Goal: Submit feedback/report problem: Submit feedback/report problem

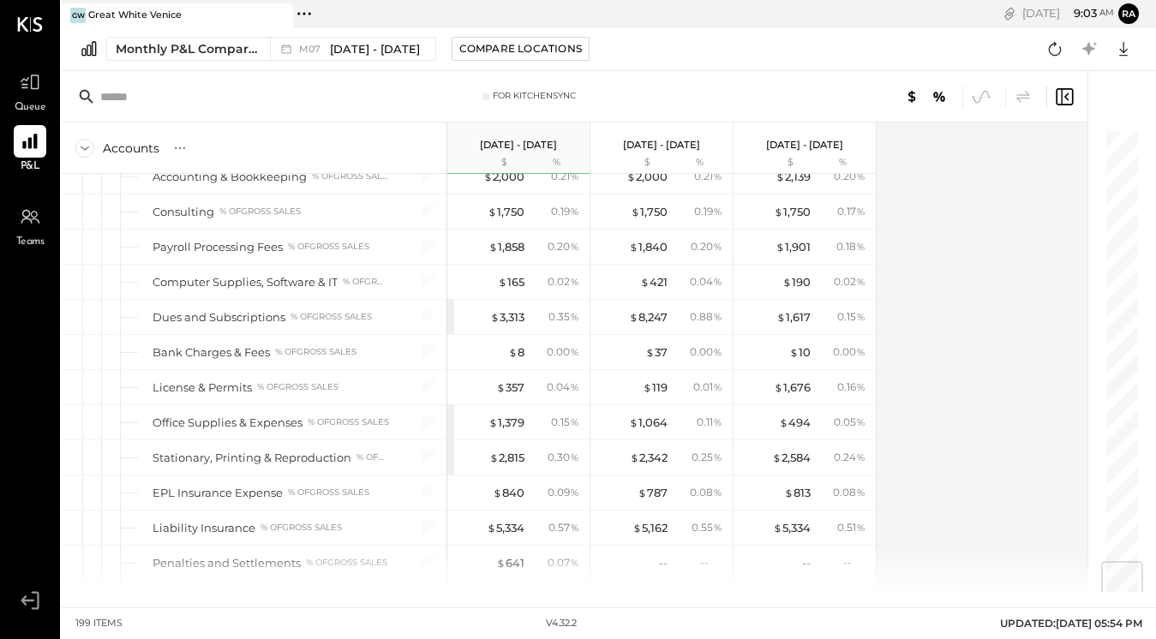
scroll to position [3489, 0]
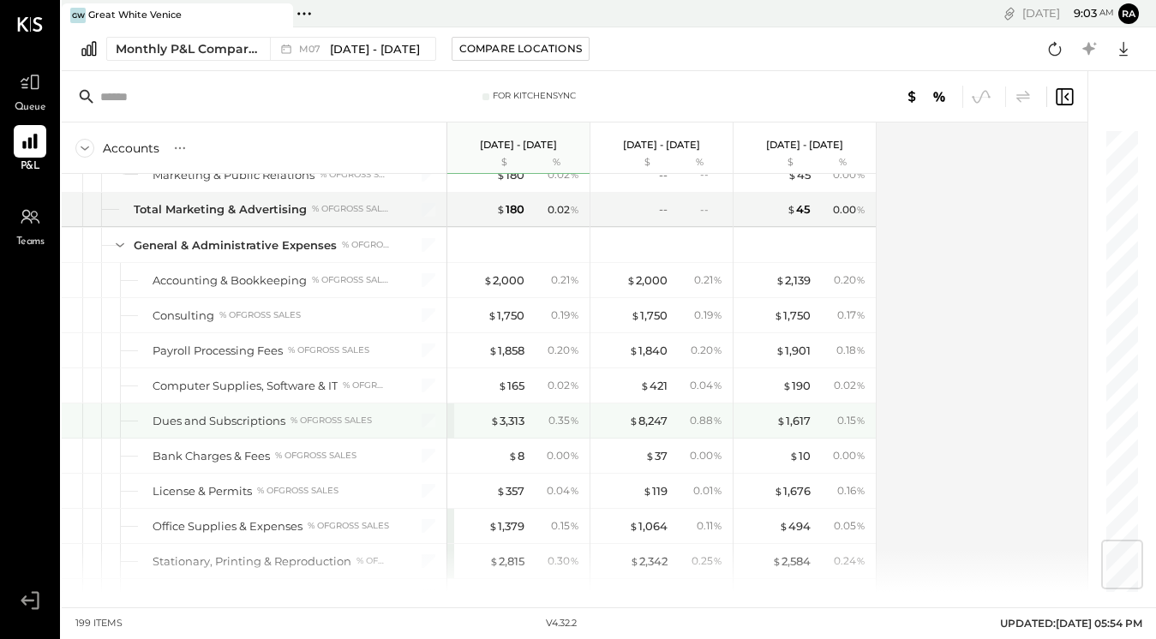
click at [506, 425] on div "$ 3,313" at bounding box center [507, 421] width 34 height 16
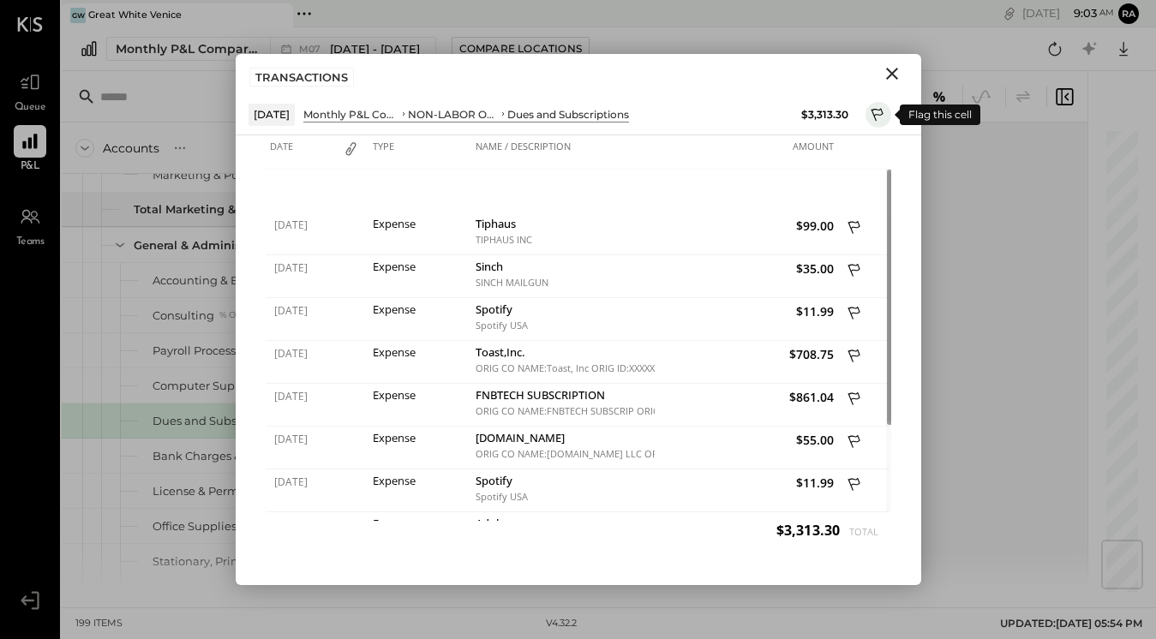
click at [880, 107] on icon at bounding box center [877, 116] width 15 height 21
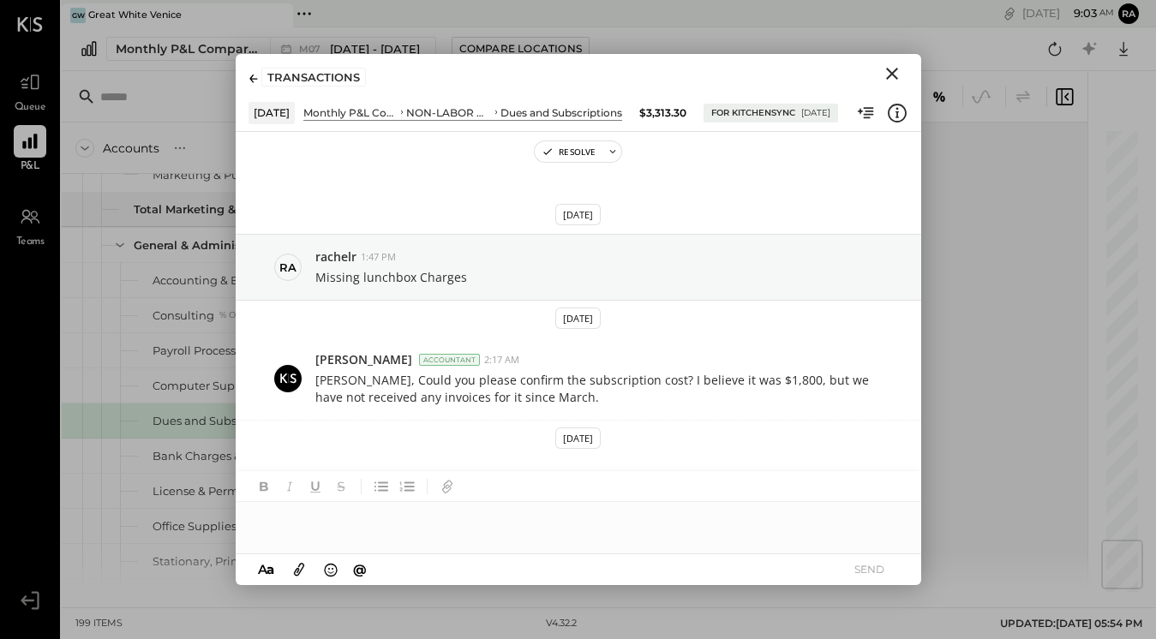
scroll to position [103, 0]
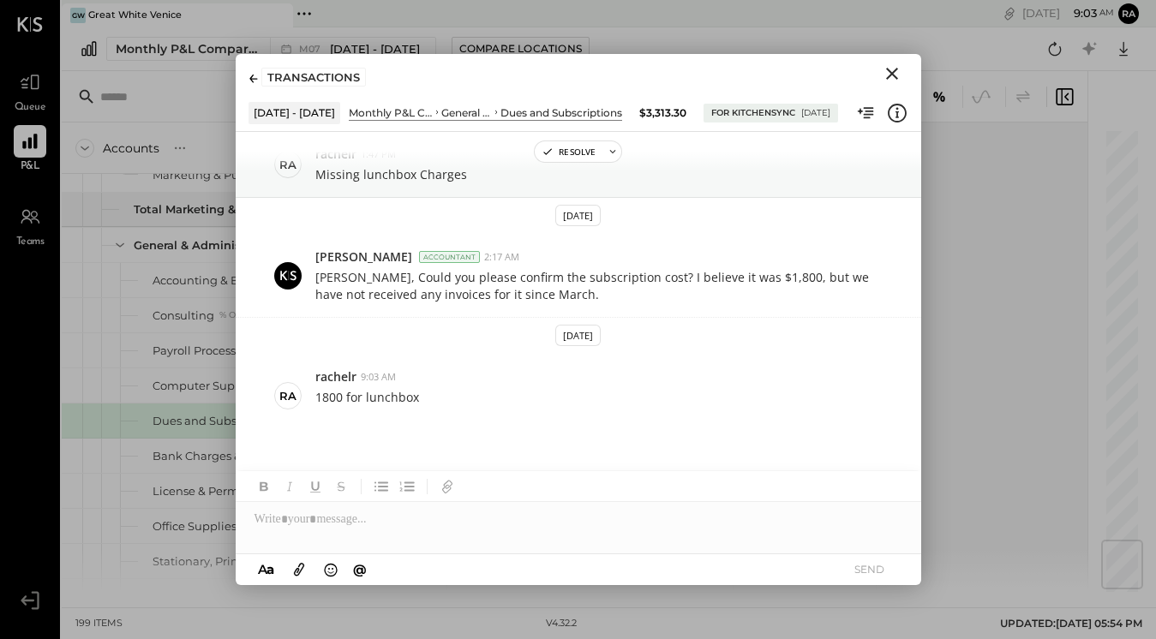
drag, startPoint x: 0, startPoint y: 0, endPoint x: 248, endPoint y: 75, distance: 258.5
click at [248, 75] on div "TRANSACTIONS" at bounding box center [578, 73] width 685 height 39
click at [254, 80] on icon at bounding box center [253, 79] width 9 height 9
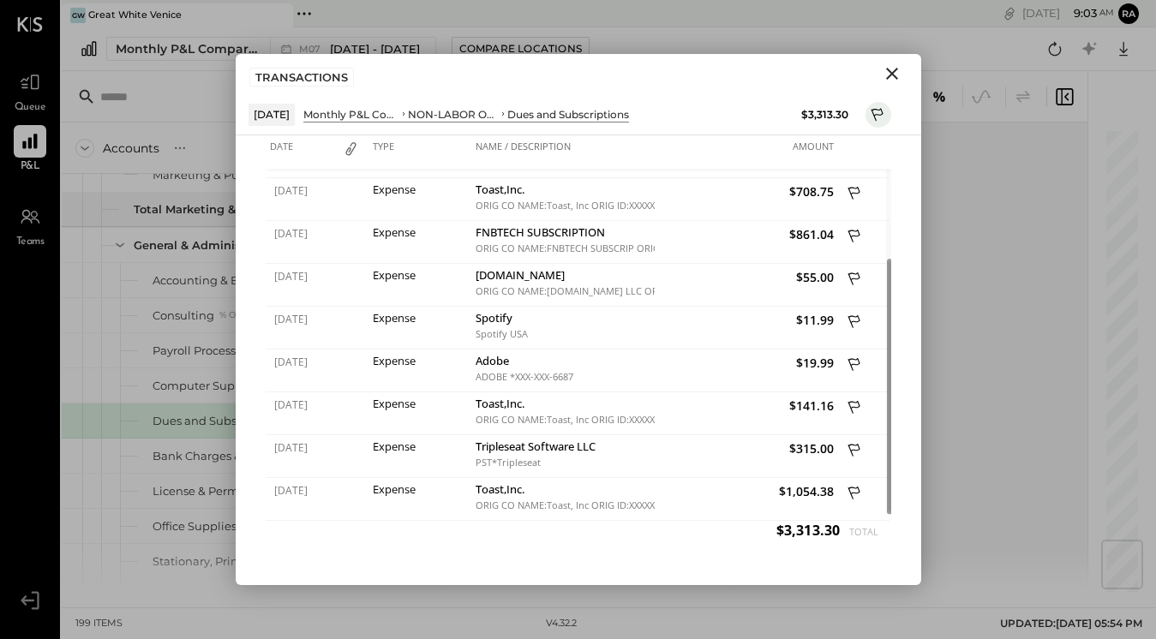
click at [888, 74] on icon "Close" at bounding box center [891, 73] width 21 height 21
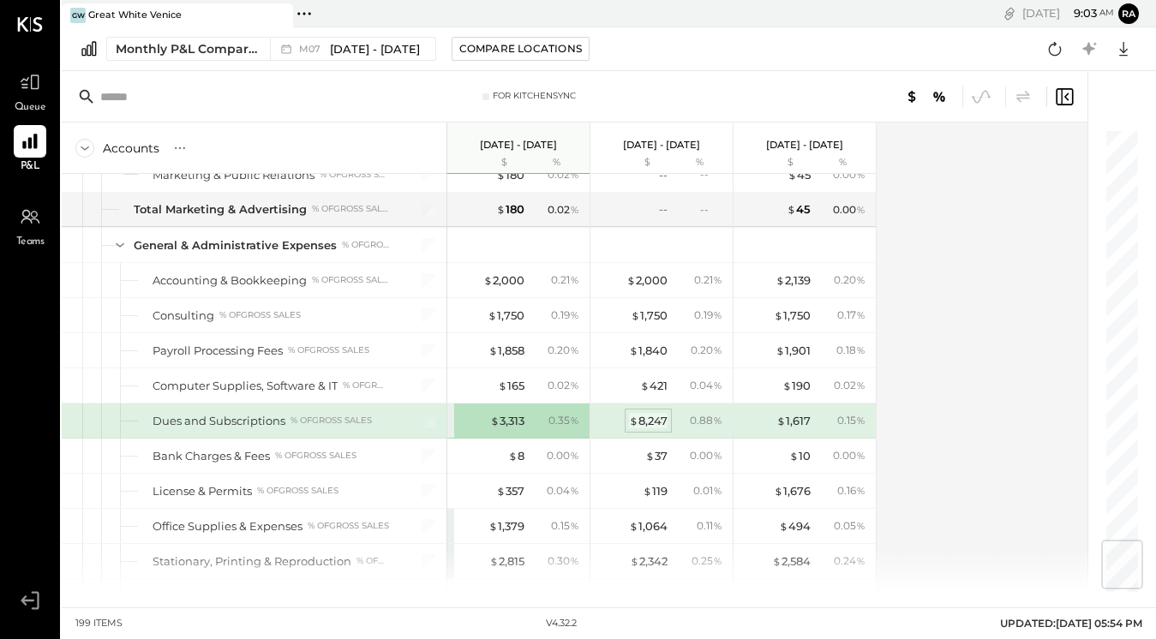
drag, startPoint x: 254, startPoint y: 80, endPoint x: 653, endPoint y: 423, distance: 526.0
click at [653, 423] on div "$ 8,247" at bounding box center [648, 421] width 39 height 16
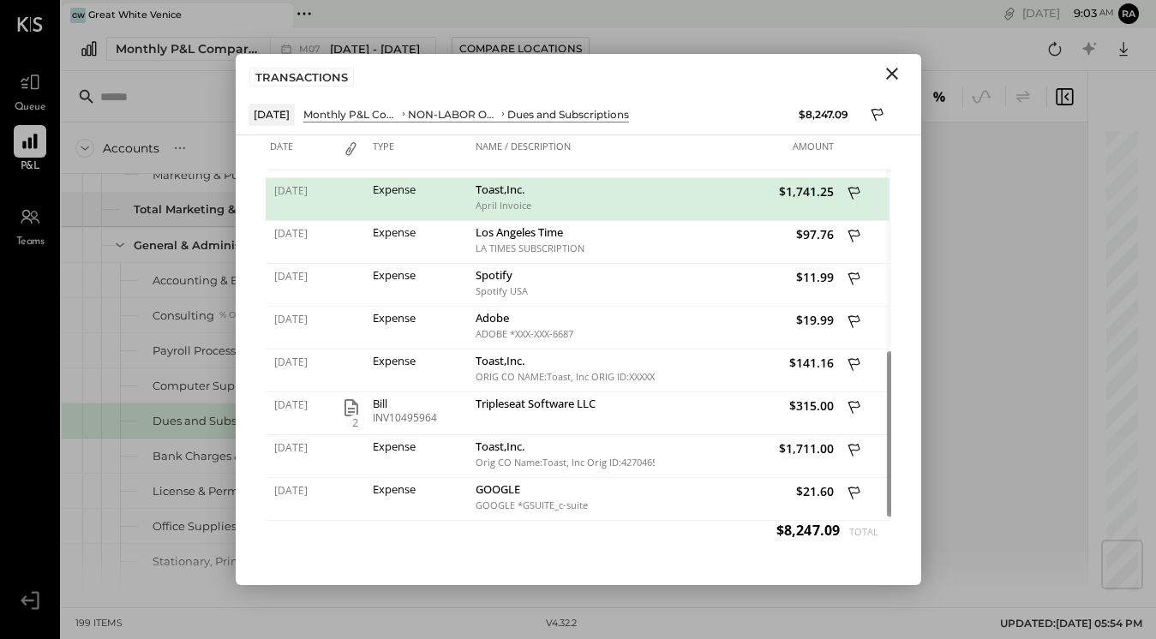
click at [907, 278] on div "Date Type Name / Description Amount [DATE] Expense Tiphaus TIPHAUS INC $99.00 […" at bounding box center [578, 360] width 685 height 450
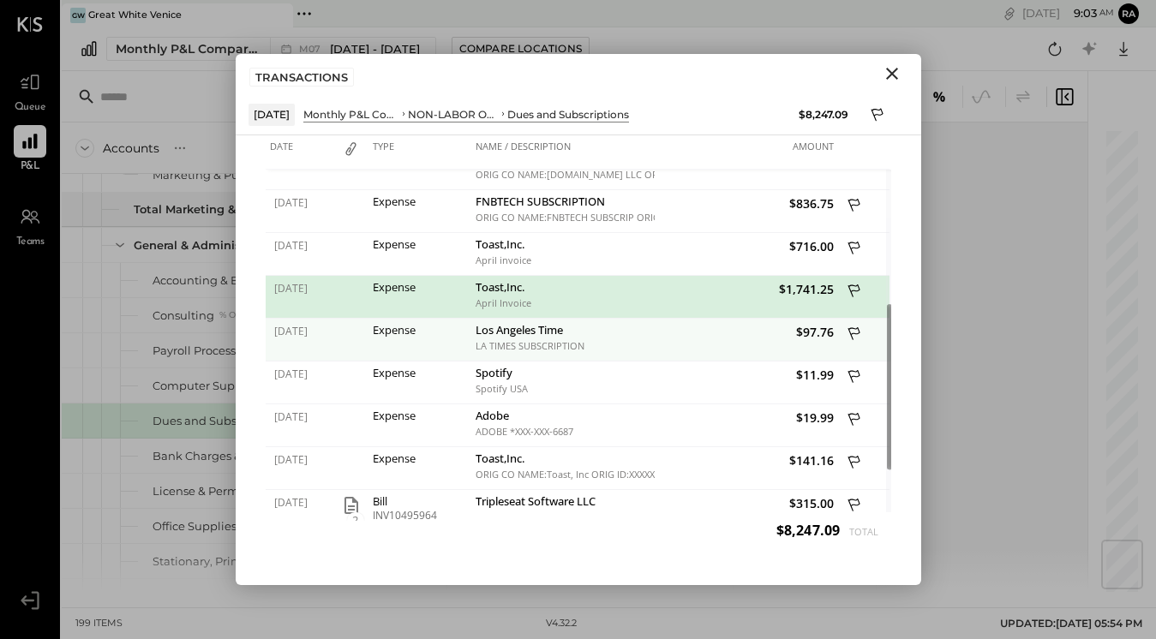
drag, startPoint x: 653, startPoint y: 423, endPoint x: 848, endPoint y: 337, distance: 213.6
click at [848, 337] on icon at bounding box center [854, 335] width 15 height 21
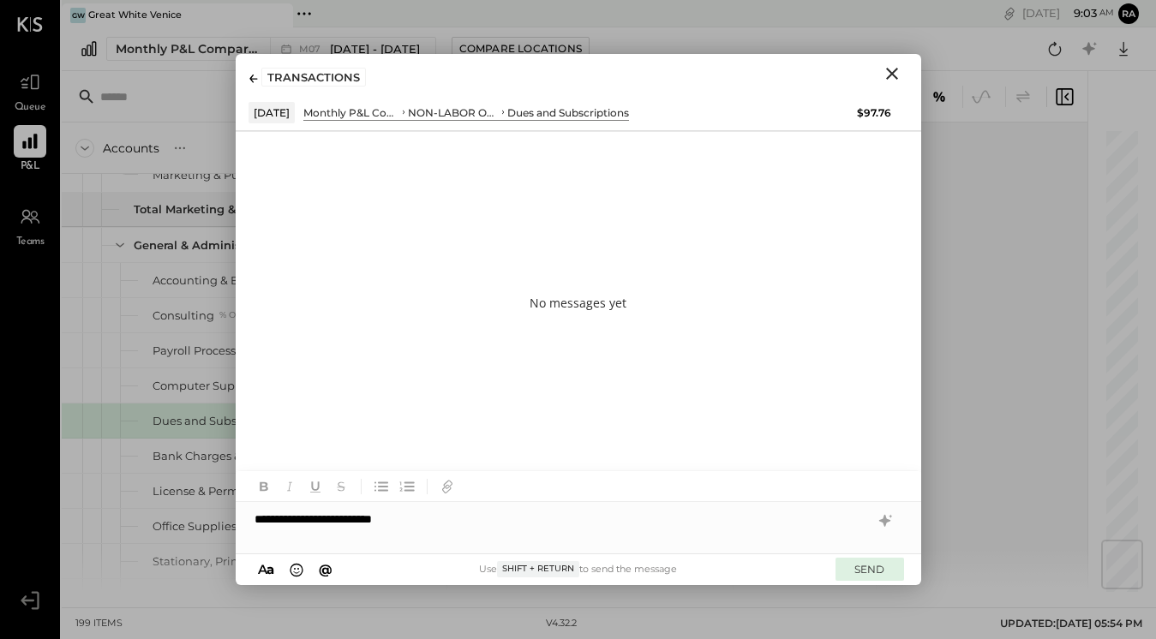
drag, startPoint x: 848, startPoint y: 337, endPoint x: 868, endPoint y: 569, distance: 233.0
click at [868, 569] on button "SEND" at bounding box center [869, 569] width 69 height 23
click at [889, 75] on icon "Close" at bounding box center [892, 74] width 12 height 12
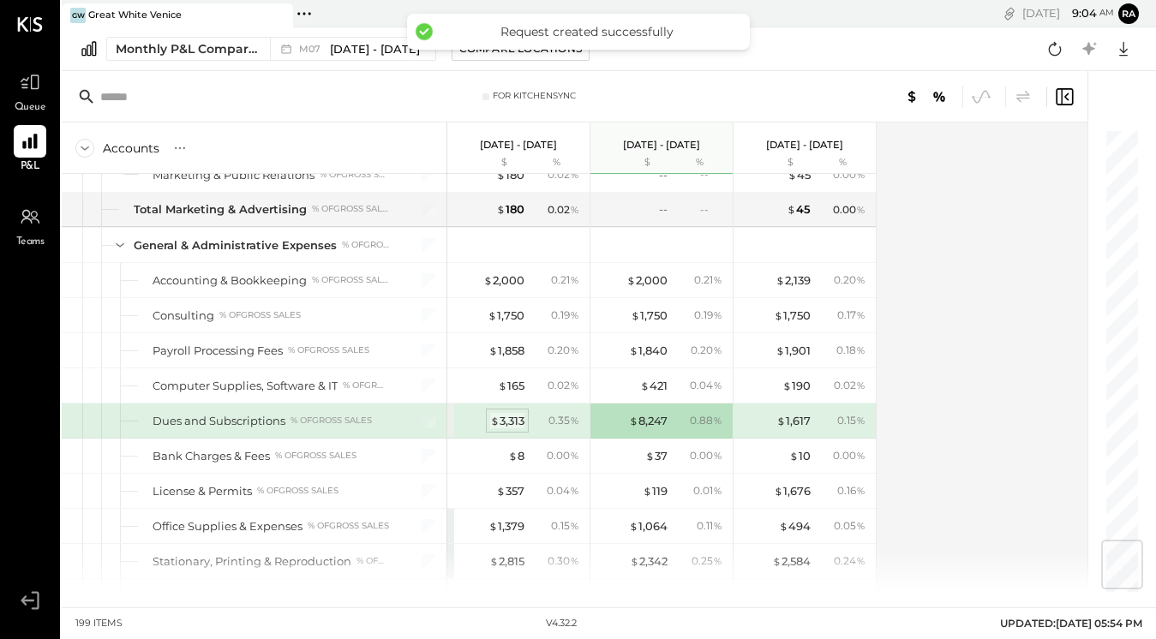
drag, startPoint x: 868, startPoint y: 569, endPoint x: 517, endPoint y: 415, distance: 383.6
click at [517, 415] on div "$ 3,313" at bounding box center [507, 421] width 34 height 16
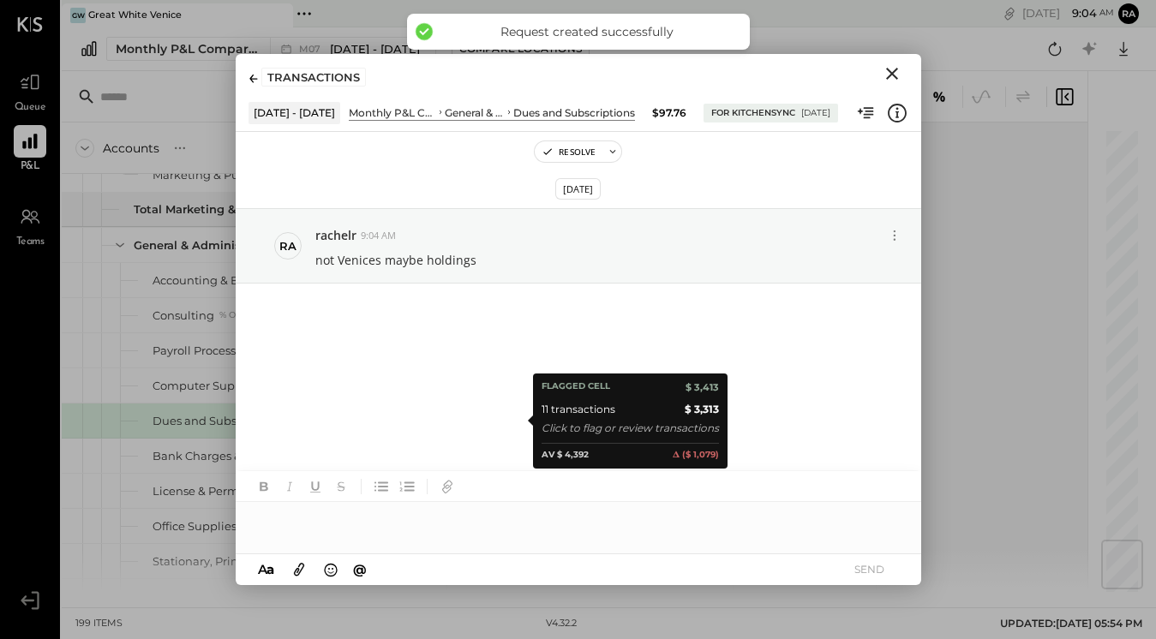
drag, startPoint x: 517, startPoint y: 415, endPoint x: 251, endPoint y: 78, distance: 428.8
click at [251, 78] on icon at bounding box center [253, 79] width 8 height 9
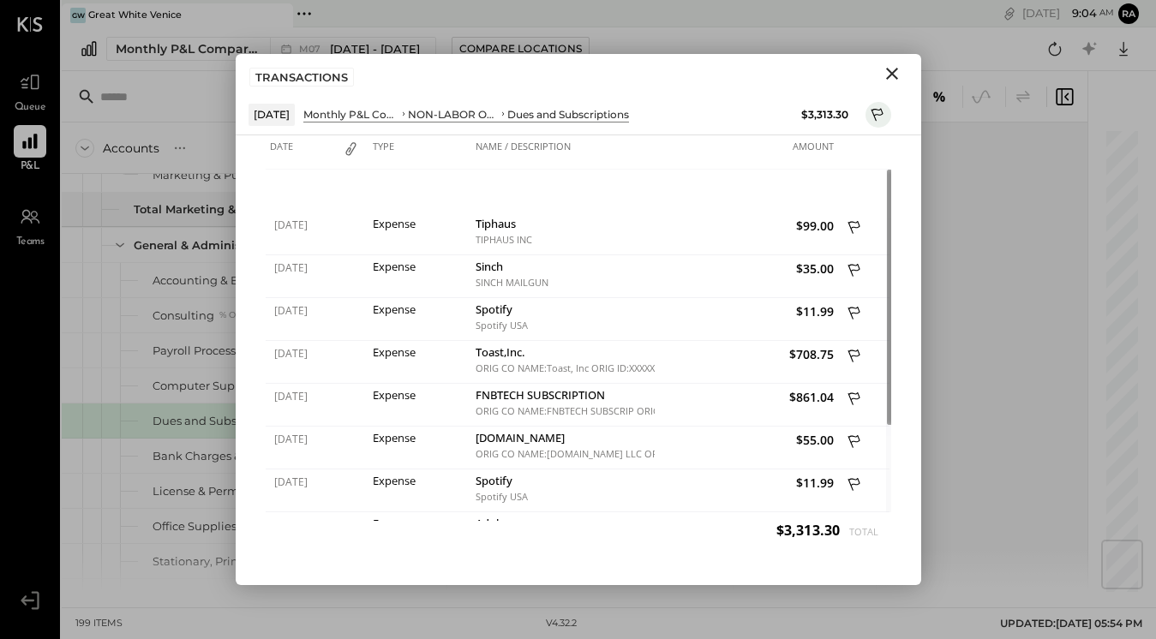
drag, startPoint x: 251, startPoint y: 78, endPoint x: 892, endPoint y: 75, distance: 640.8
click at [892, 75] on icon "Close" at bounding box center [892, 74] width 12 height 12
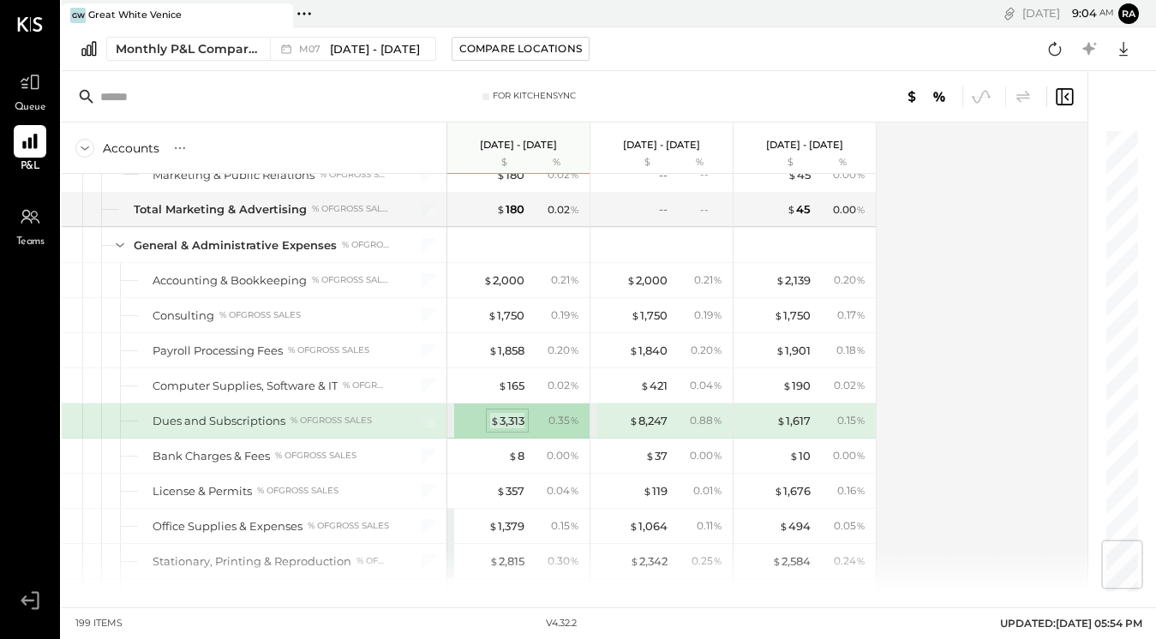
drag, startPoint x: 892, startPoint y: 75, endPoint x: 517, endPoint y: 420, distance: 509.8
click at [517, 420] on div "$ 3,313" at bounding box center [507, 421] width 34 height 16
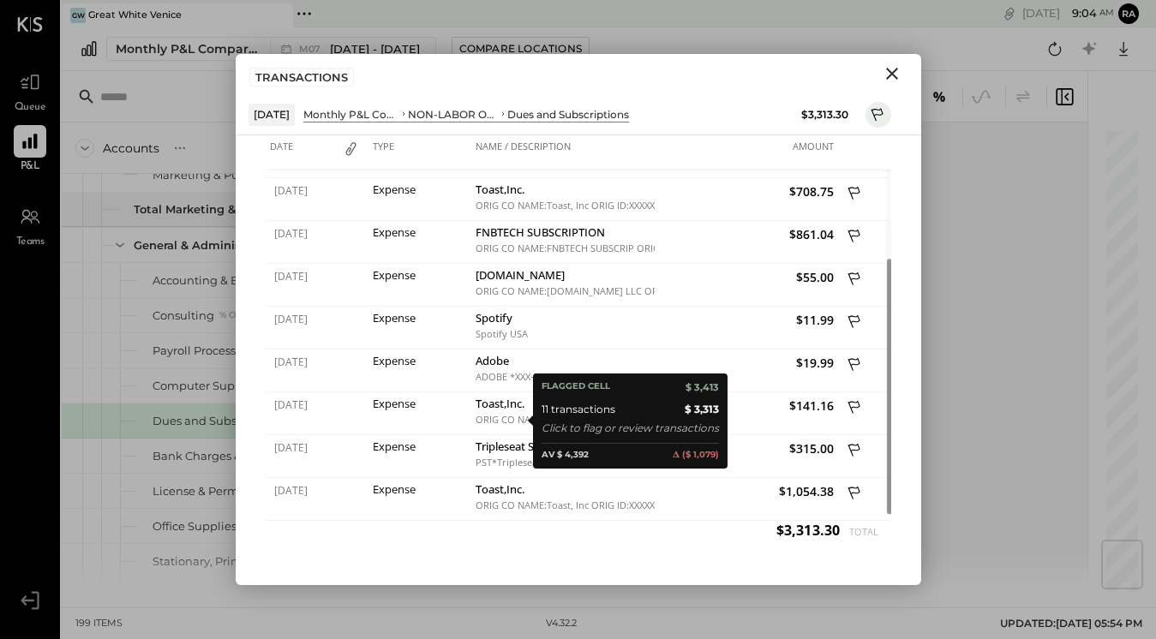
drag, startPoint x: 517, startPoint y: 420, endPoint x: 887, endPoint y: 77, distance: 504.3
click at [887, 77] on icon "Close" at bounding box center [891, 73] width 21 height 21
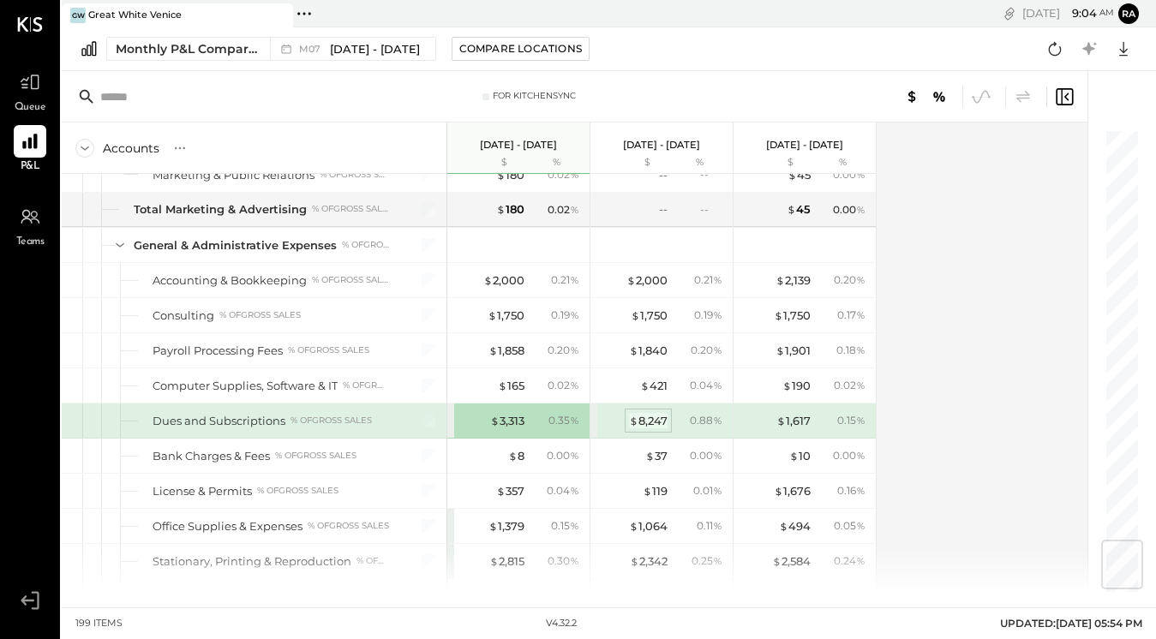
drag, startPoint x: 887, startPoint y: 77, endPoint x: 657, endPoint y: 423, distance: 415.3
click at [657, 423] on div "$ 8,247" at bounding box center [648, 421] width 39 height 16
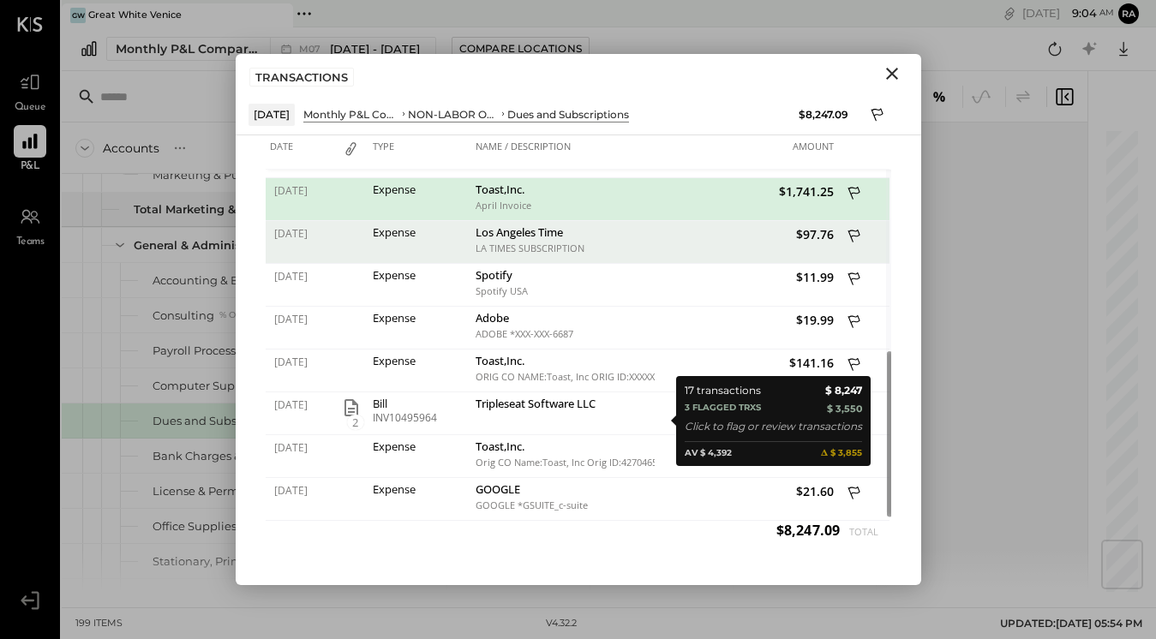
drag, startPoint x: 657, startPoint y: 423, endPoint x: 887, endPoint y: 74, distance: 418.2
click at [887, 74] on icon "Close" at bounding box center [891, 73] width 21 height 21
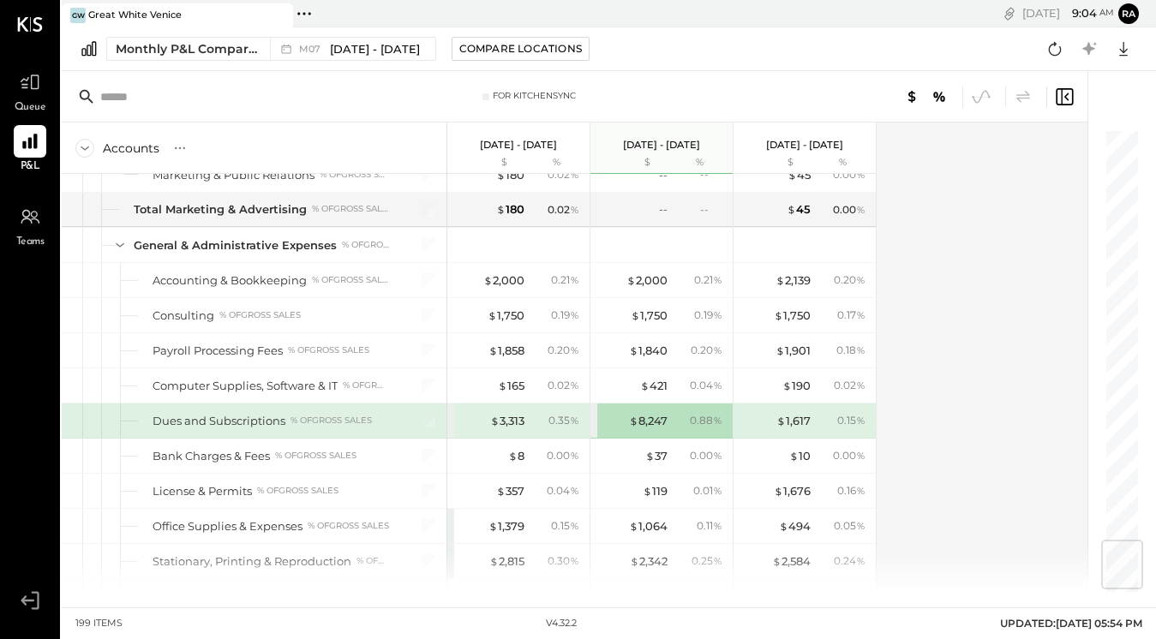
click at [520, 428] on div "$ 3,313 0.35 %" at bounding box center [520, 420] width 128 height 34
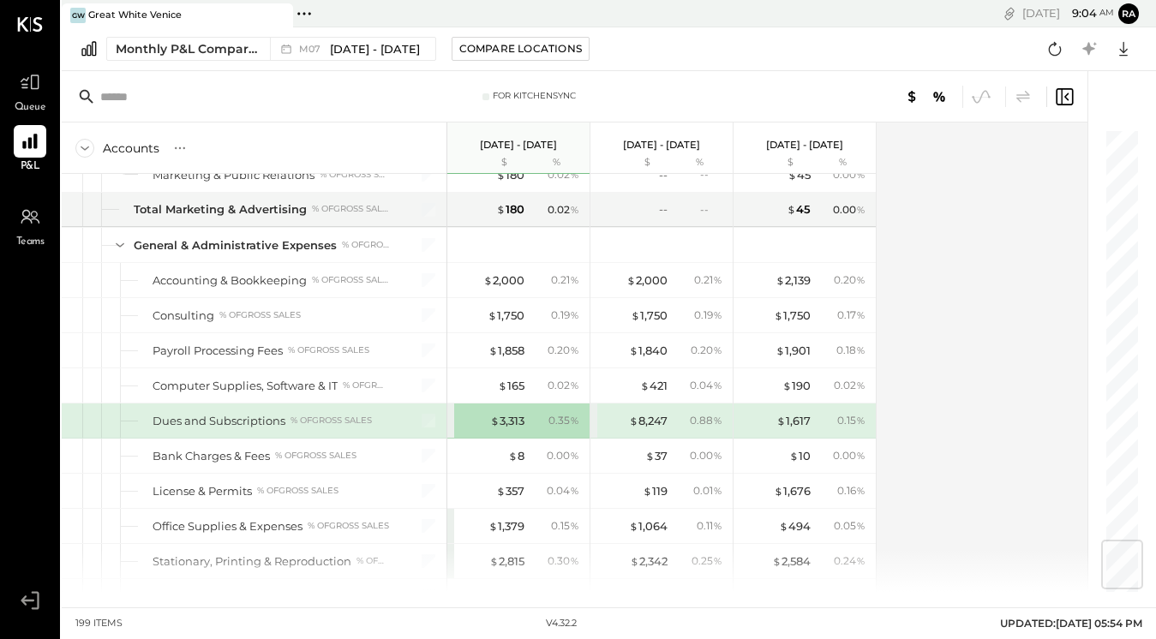
click at [507, 424] on div "$ 3,313" at bounding box center [507, 421] width 34 height 16
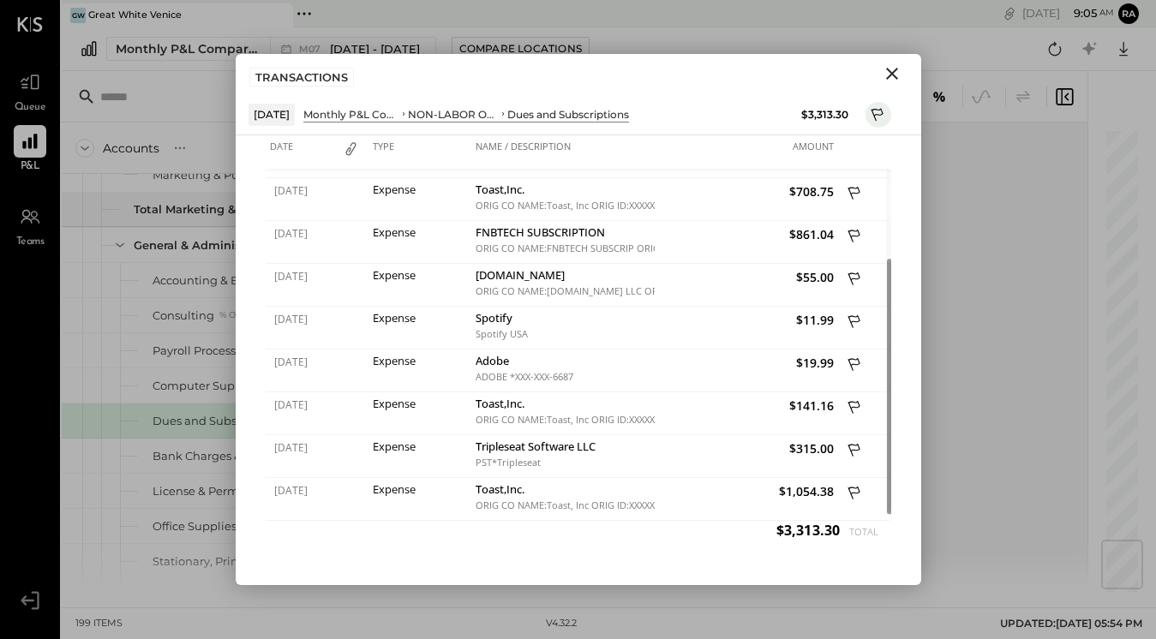
click at [892, 78] on icon "Close" at bounding box center [891, 73] width 21 height 21
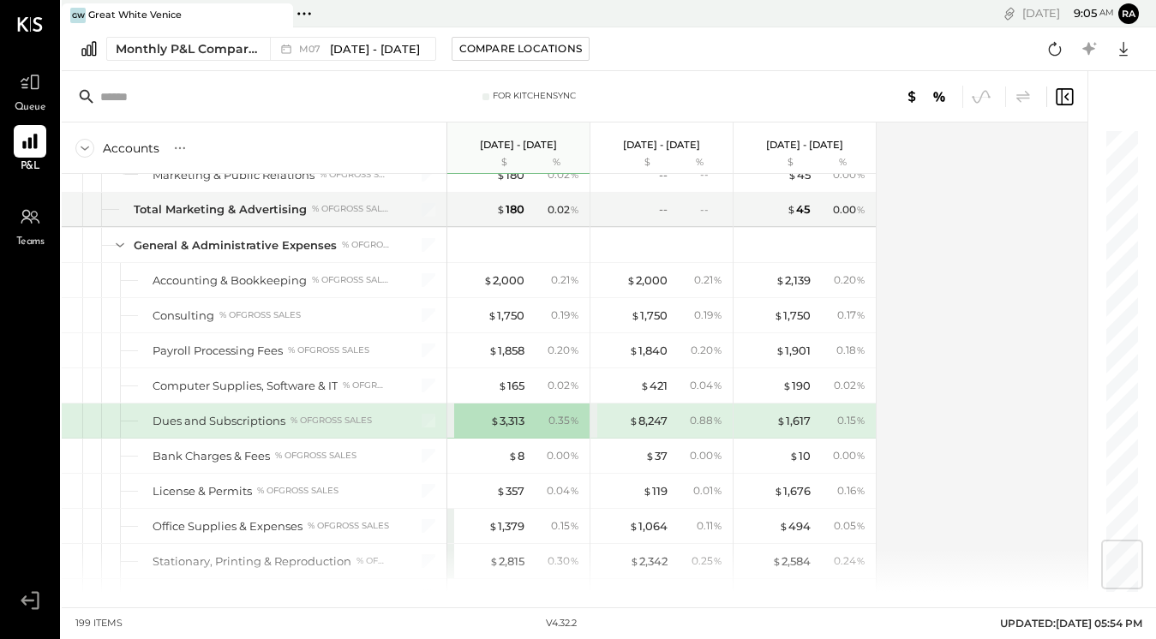
click at [807, 421] on div "$ 1,617" at bounding box center [793, 421] width 34 height 16
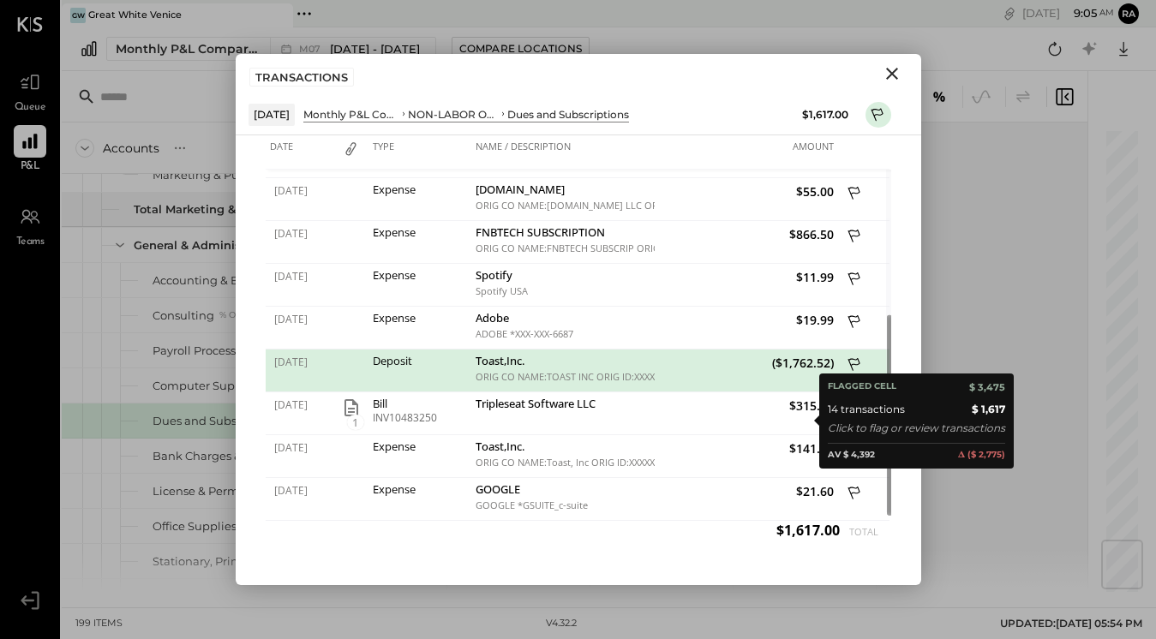
click at [895, 75] on icon "Close" at bounding box center [891, 73] width 21 height 21
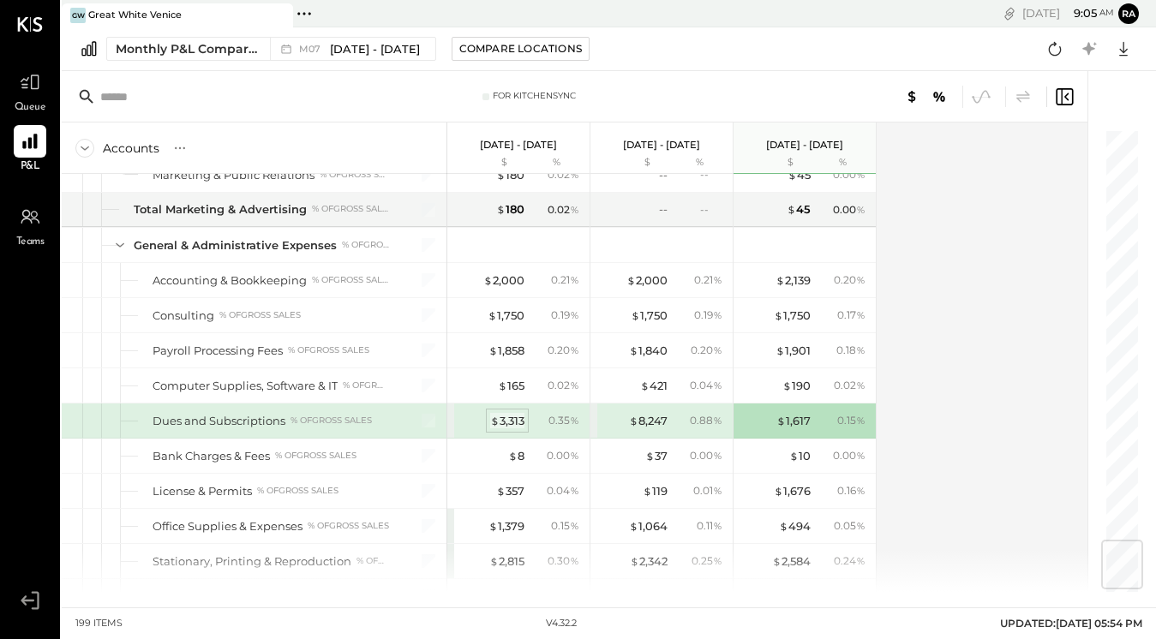
drag, startPoint x: 892, startPoint y: 78, endPoint x: 512, endPoint y: 420, distance: 510.7
click at [512, 420] on div "$ 3,313" at bounding box center [507, 421] width 34 height 16
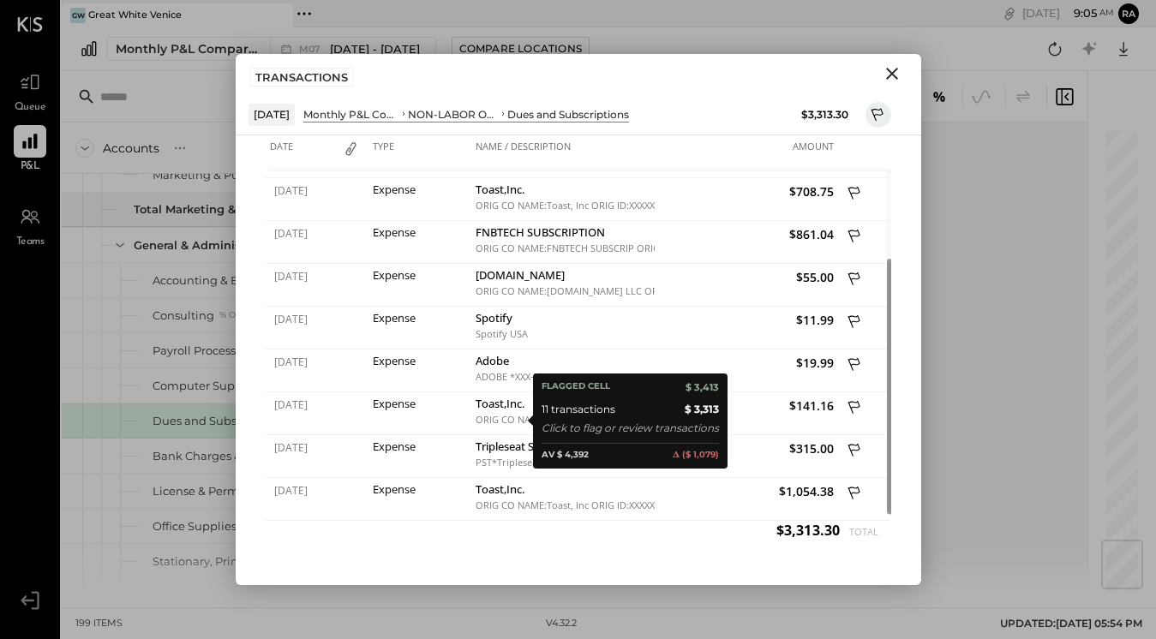
drag, startPoint x: 512, startPoint y: 420, endPoint x: 875, endPoint y: 122, distance: 468.7
click at [875, 122] on icon at bounding box center [877, 116] width 15 height 21
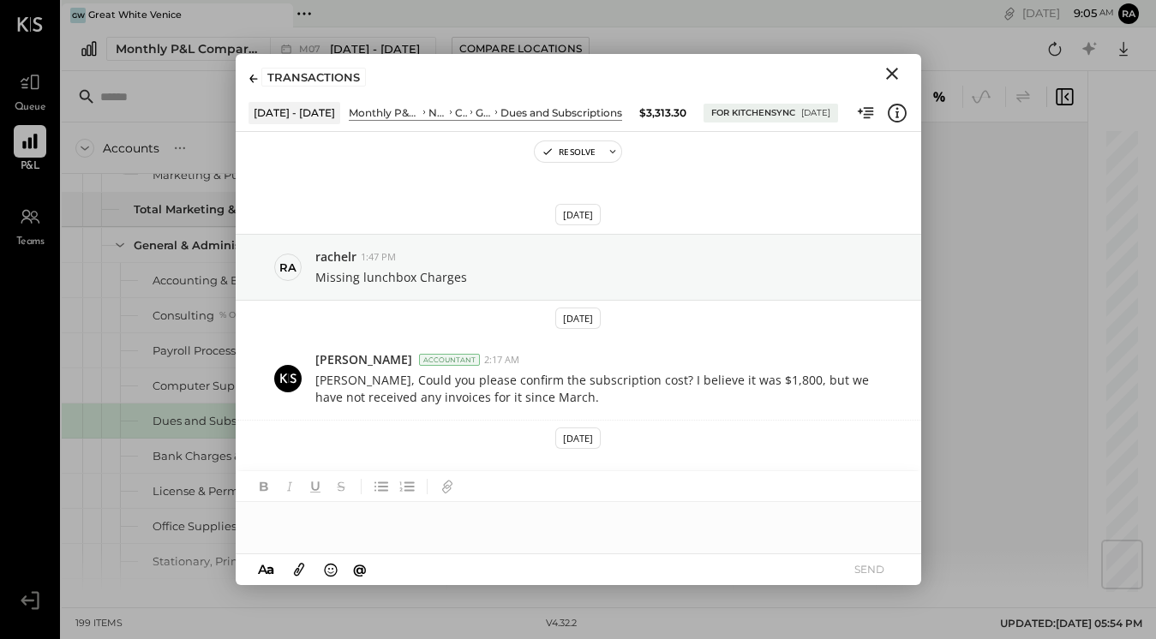
scroll to position [103, 0]
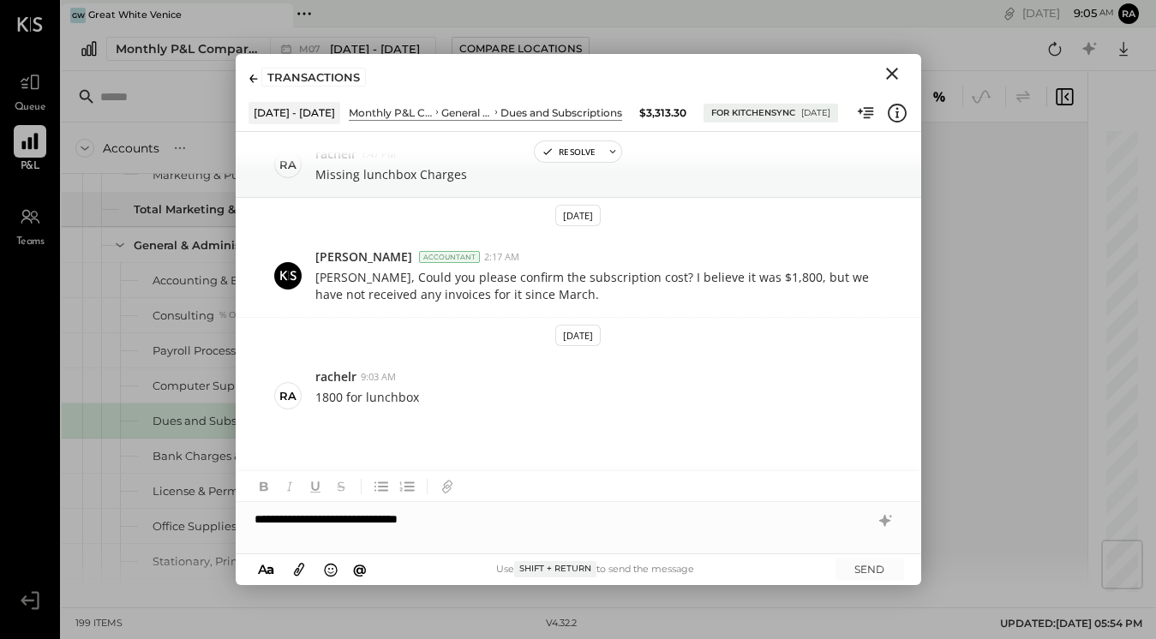
drag, startPoint x: 772, startPoint y: 504, endPoint x: 28, endPoint y: 155, distance: 821.2
click at [772, 504] on div "**********" at bounding box center [578, 527] width 685 height 51
click at [754, 517] on div "**********" at bounding box center [578, 527] width 685 height 51
drag, startPoint x: 28, startPoint y: 155, endPoint x: 540, endPoint y: 517, distance: 626.8
click at [540, 517] on div "**********" at bounding box center [578, 527] width 685 height 51
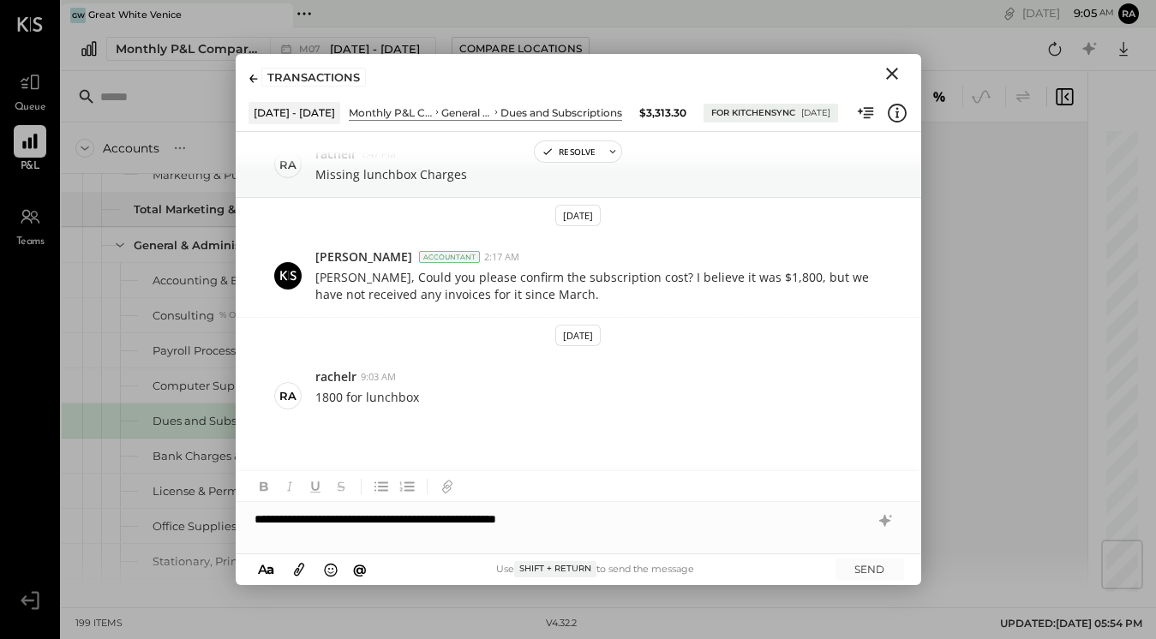
click at [558, 521] on div "**********" at bounding box center [578, 527] width 685 height 51
click at [878, 565] on button "SEND" at bounding box center [869, 569] width 69 height 23
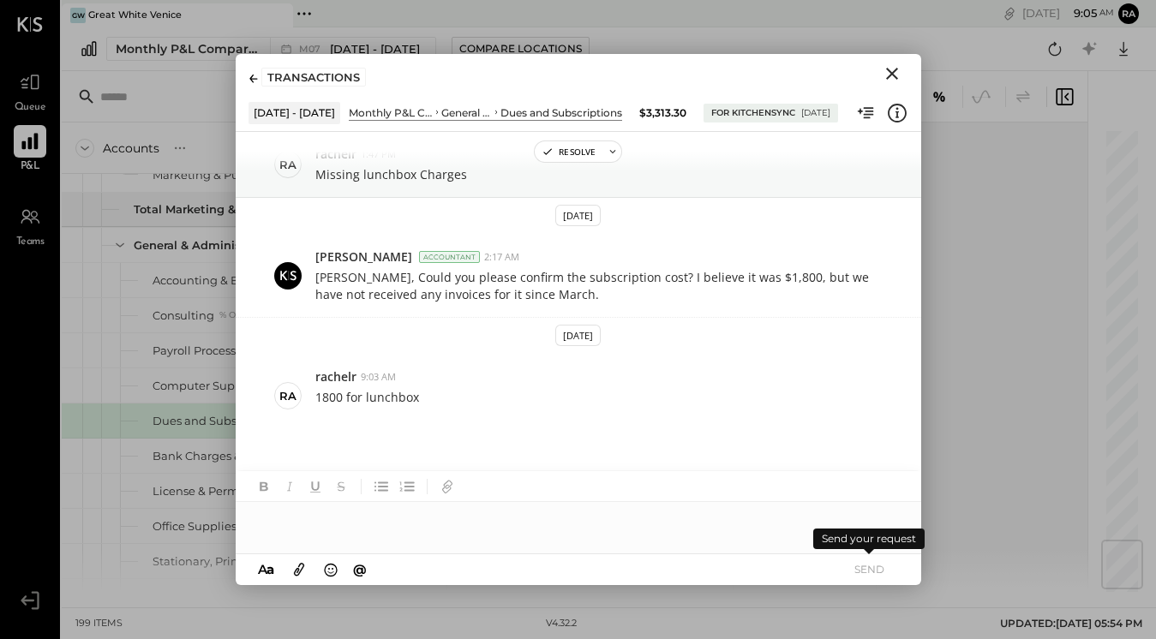
click at [896, 72] on icon "Close" at bounding box center [891, 73] width 21 height 21
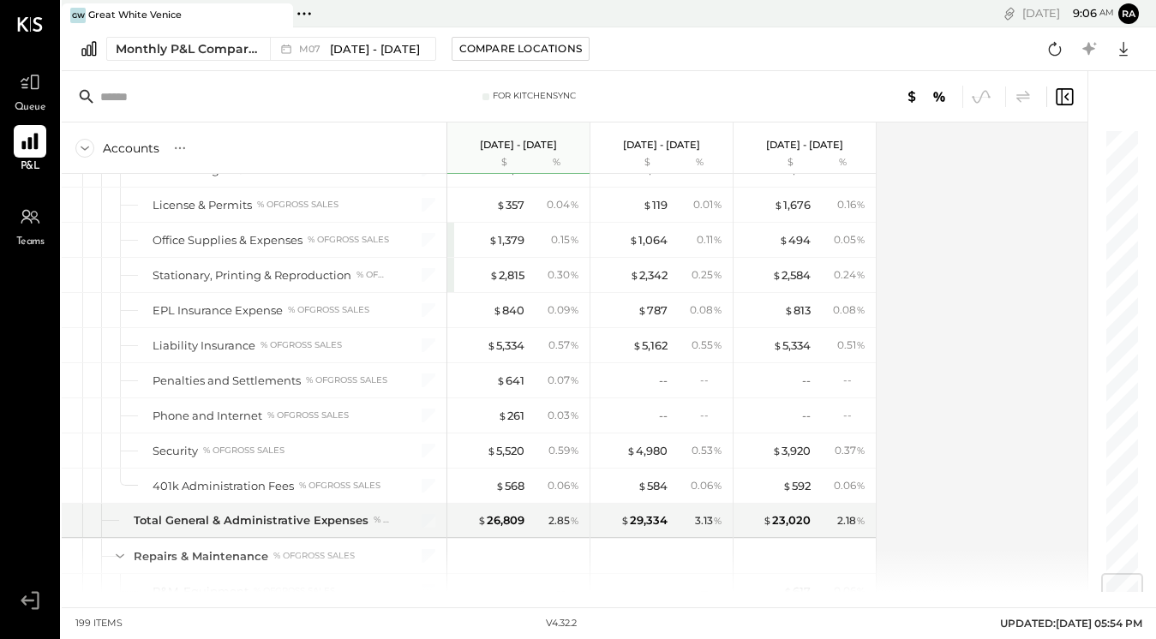
scroll to position [3794, 0]
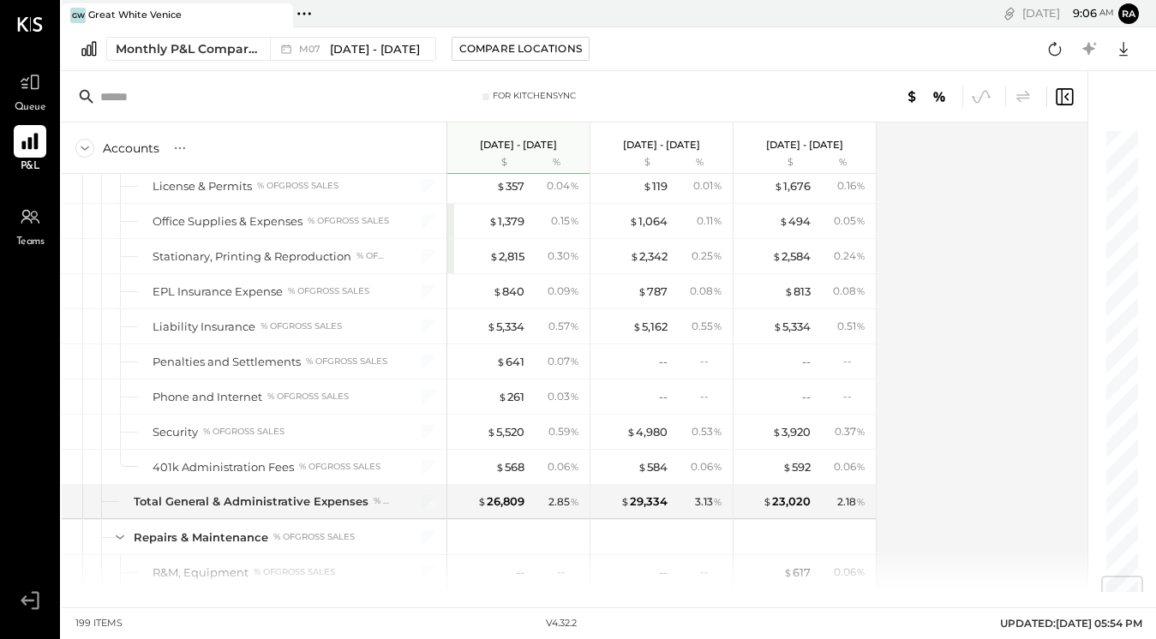
click at [514, 396] on div "$ 261" at bounding box center [511, 397] width 27 height 16
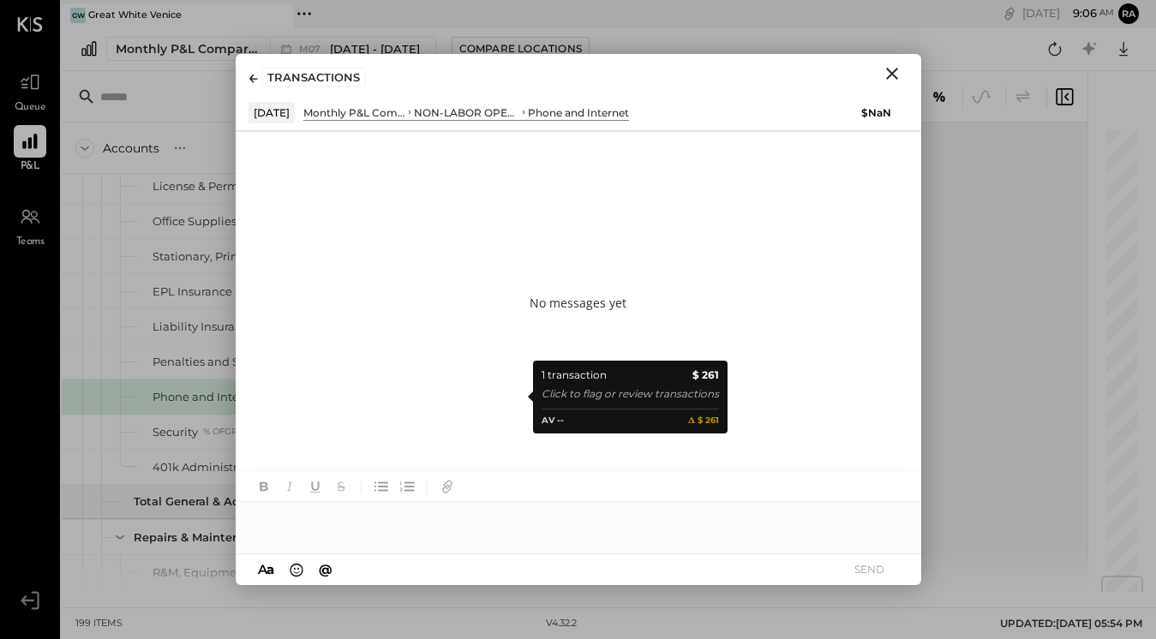
drag, startPoint x: 28, startPoint y: 155, endPoint x: 890, endPoint y: 82, distance: 864.8
click at [890, 82] on icon "Close" at bounding box center [891, 73] width 21 height 21
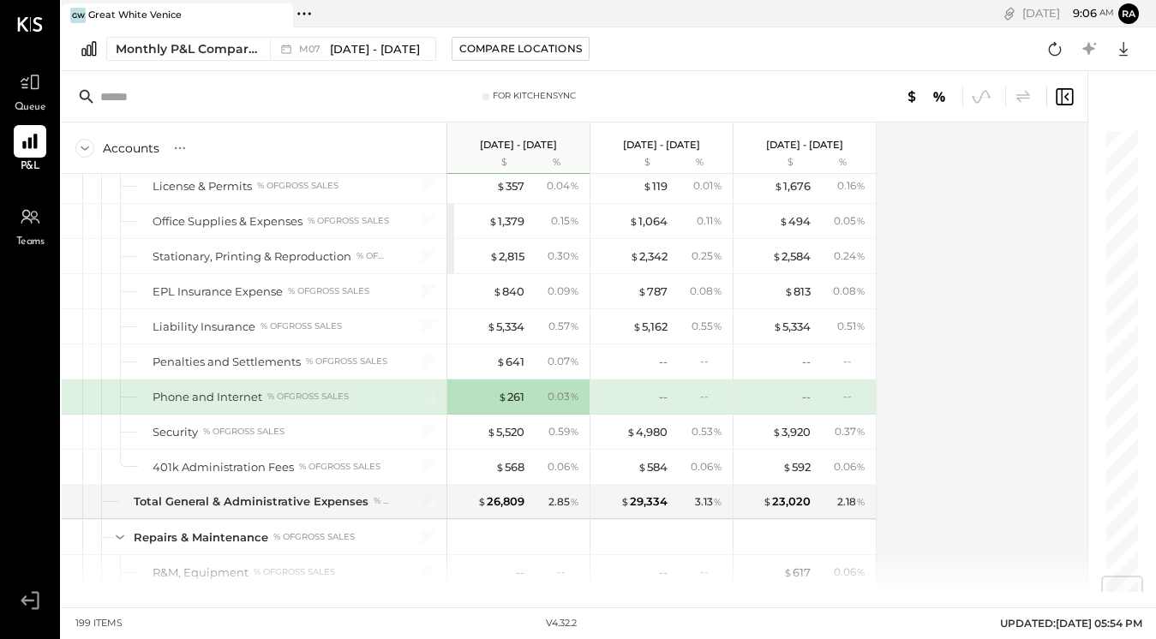
drag, startPoint x: 890, startPoint y: 82, endPoint x: 525, endPoint y: 386, distance: 475.0
click at [525, 386] on div "$ 261 0.03 %" at bounding box center [520, 396] width 128 height 34
drag, startPoint x: 525, startPoint y: 386, endPoint x: 512, endPoint y: 397, distance: 17.0
click at [512, 397] on div "$ 261" at bounding box center [511, 397] width 27 height 16
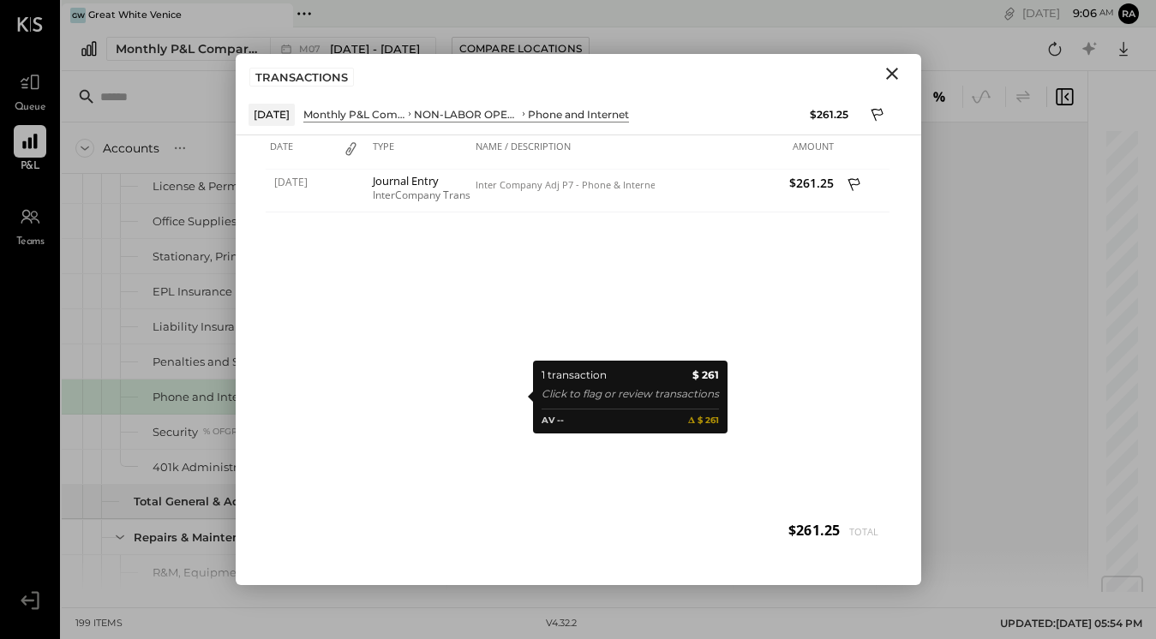
drag, startPoint x: 512, startPoint y: 397, endPoint x: 891, endPoint y: 67, distance: 502.7
click at [891, 67] on icon "Close" at bounding box center [891, 73] width 21 height 21
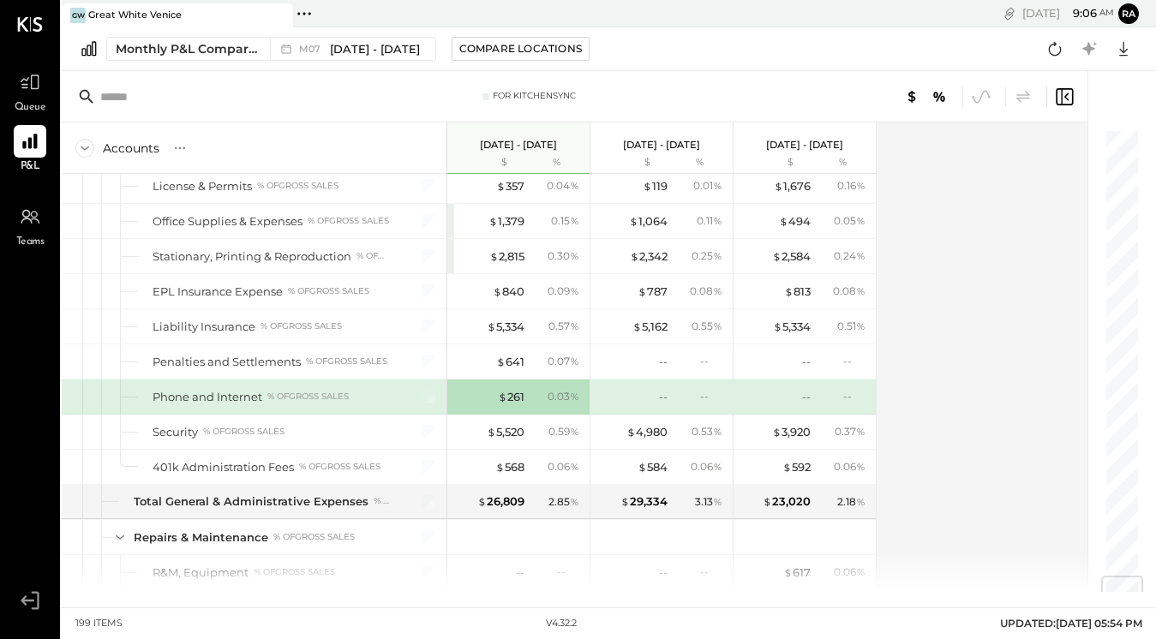
click at [515, 361] on div "$ 641" at bounding box center [510, 362] width 28 height 16
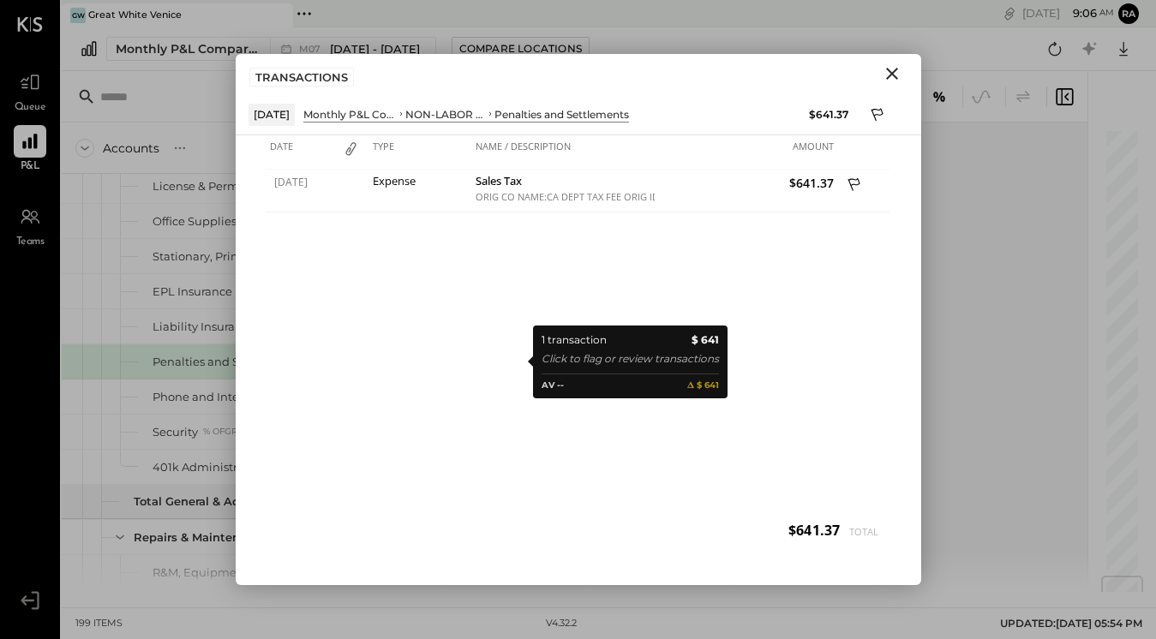
click at [887, 72] on icon "Close" at bounding box center [891, 73] width 21 height 21
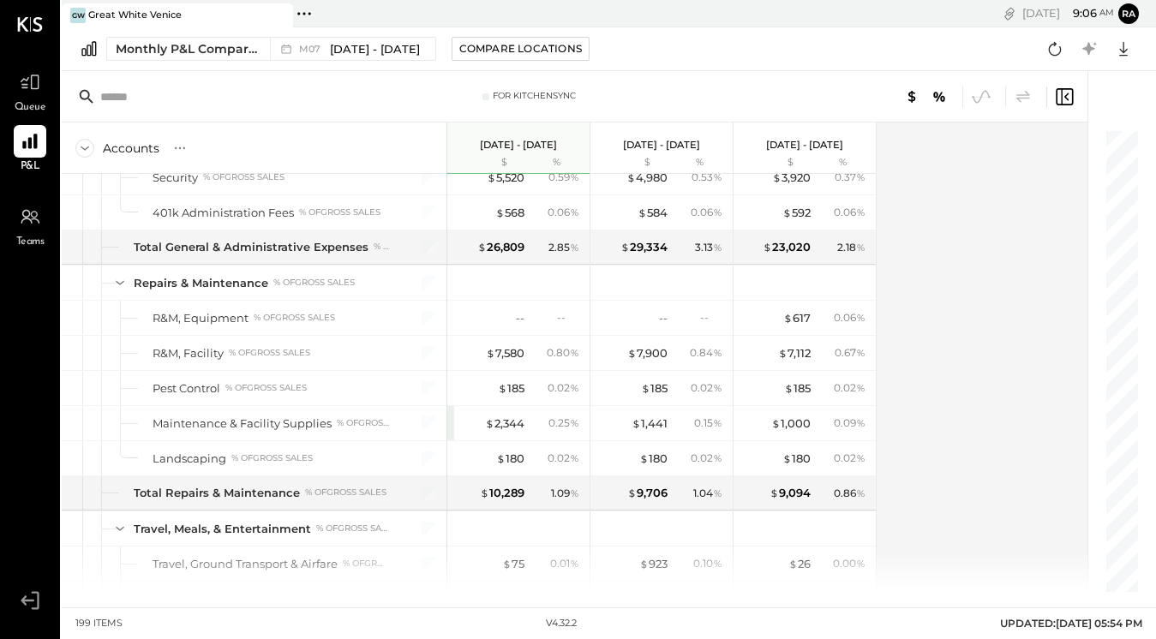
scroll to position [4055, 0]
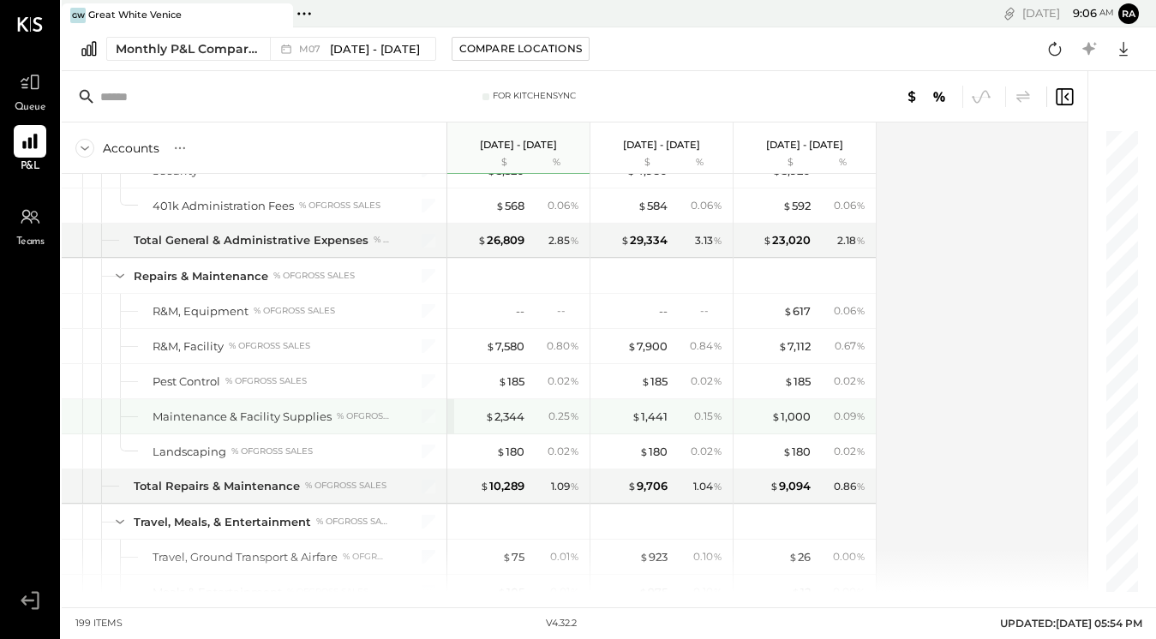
click at [511, 413] on div "$ 2,344" at bounding box center [504, 417] width 39 height 16
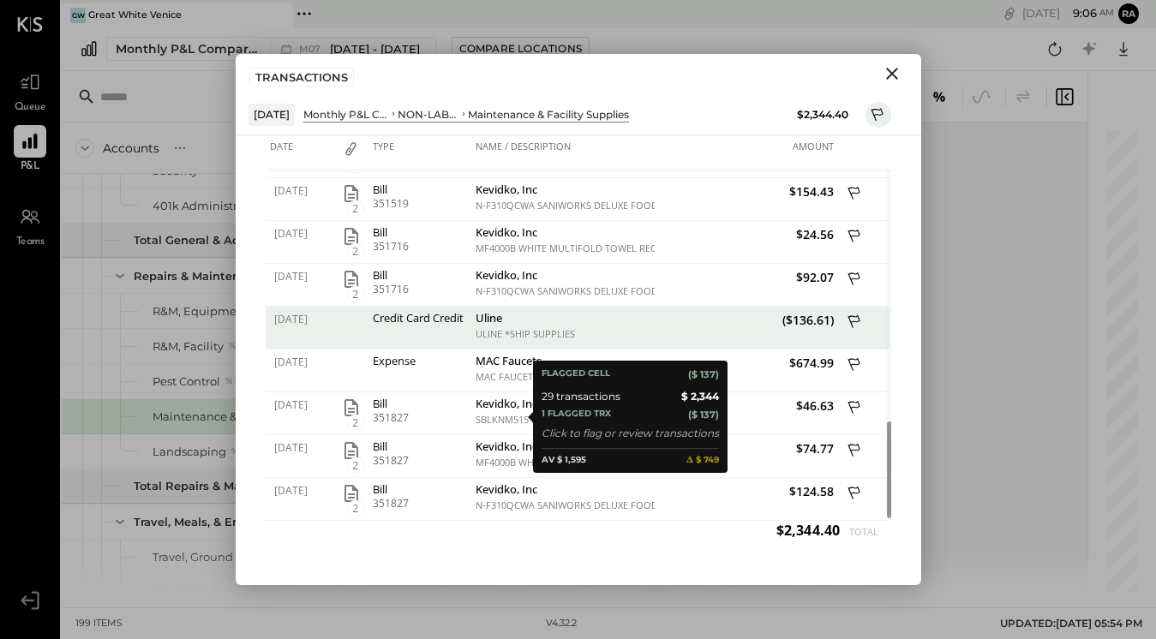
drag, startPoint x: 887, startPoint y: 72, endPoint x: 886, endPoint y: 110, distance: 37.7
click at [886, 110] on button at bounding box center [878, 115] width 26 height 26
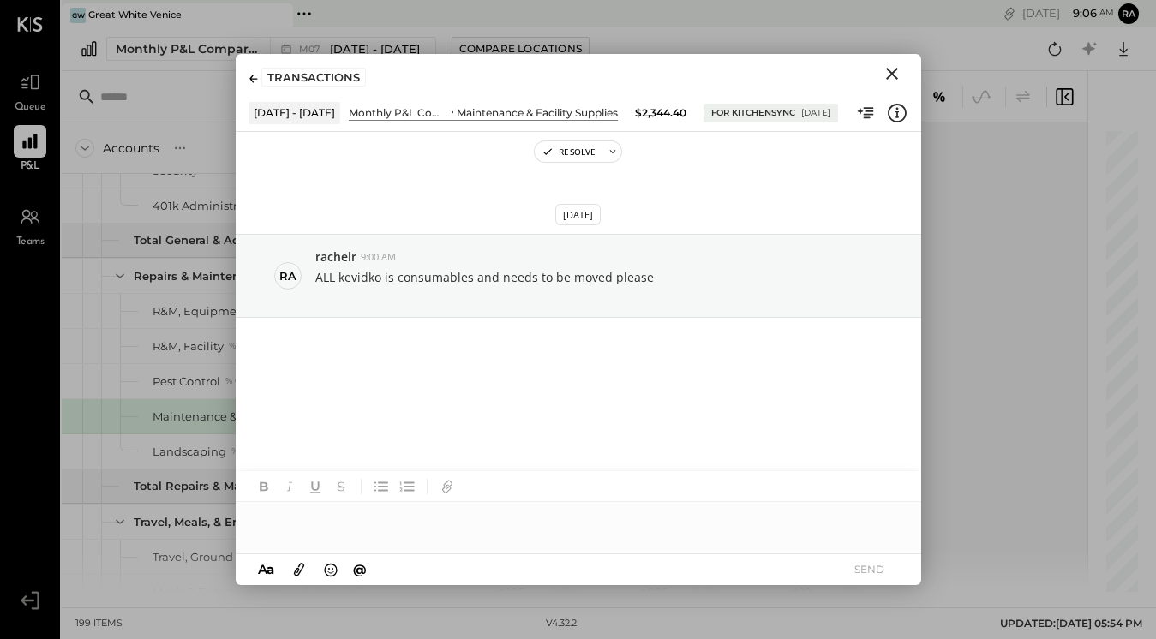
click at [899, 69] on icon "Close" at bounding box center [891, 73] width 21 height 21
